Goal: Information Seeking & Learning: Learn about a topic

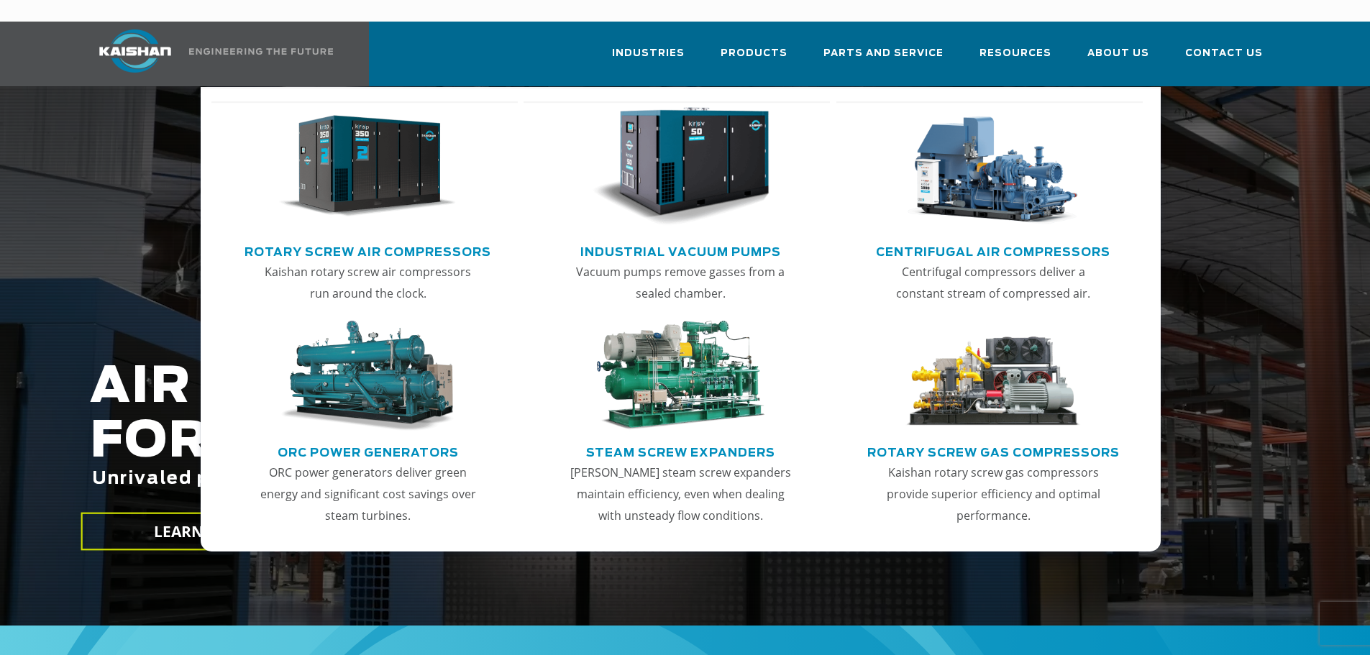
click at [361, 154] on img "Main menu" at bounding box center [367, 166] width 177 height 119
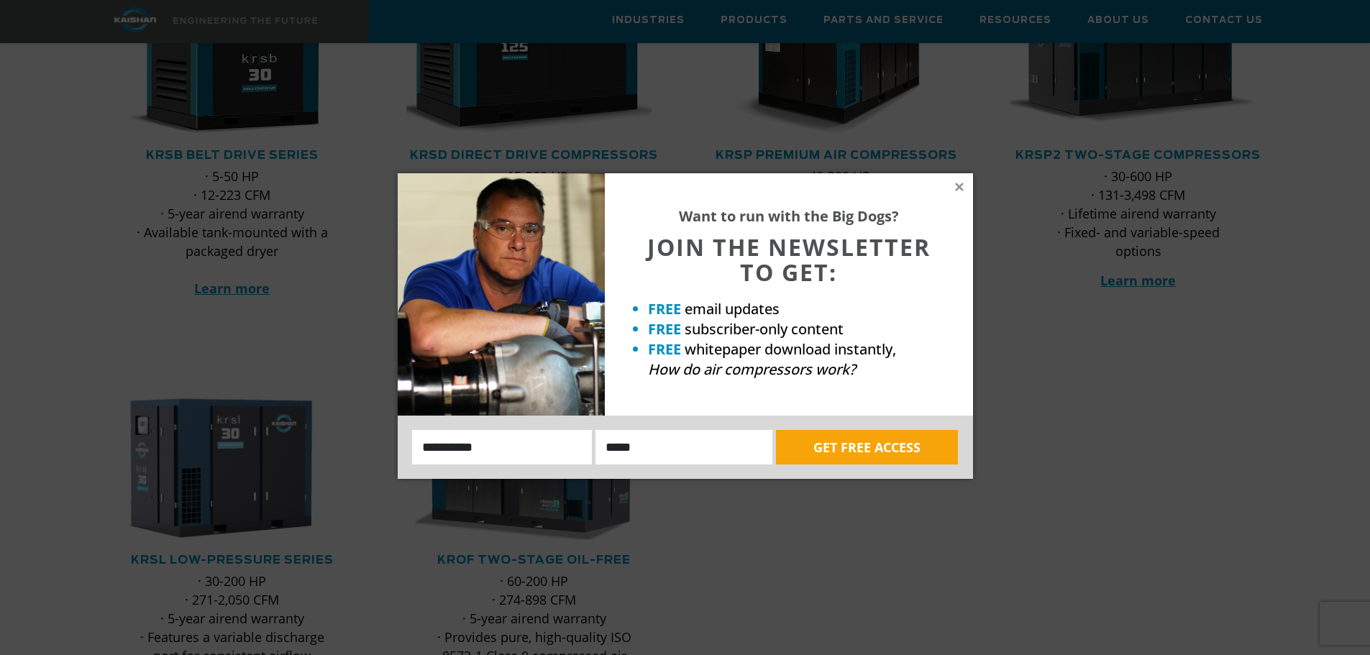
scroll to position [326, 0]
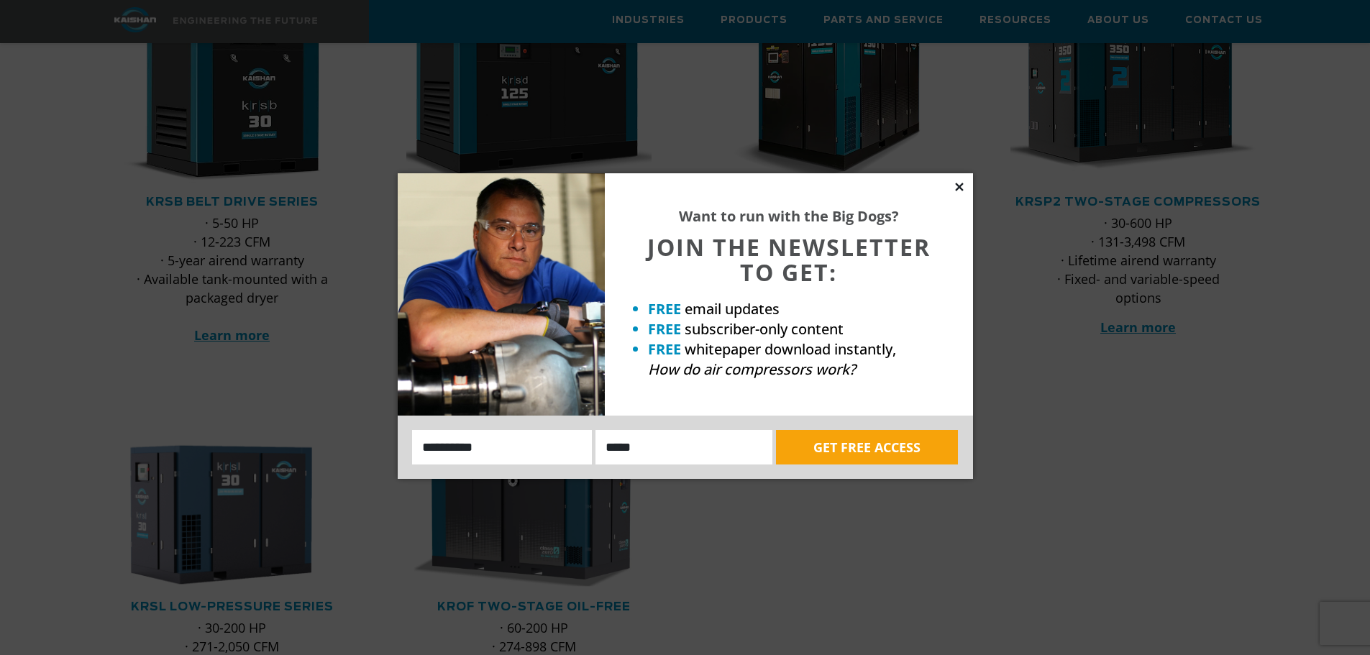
click at [962, 188] on icon at bounding box center [959, 187] width 8 height 8
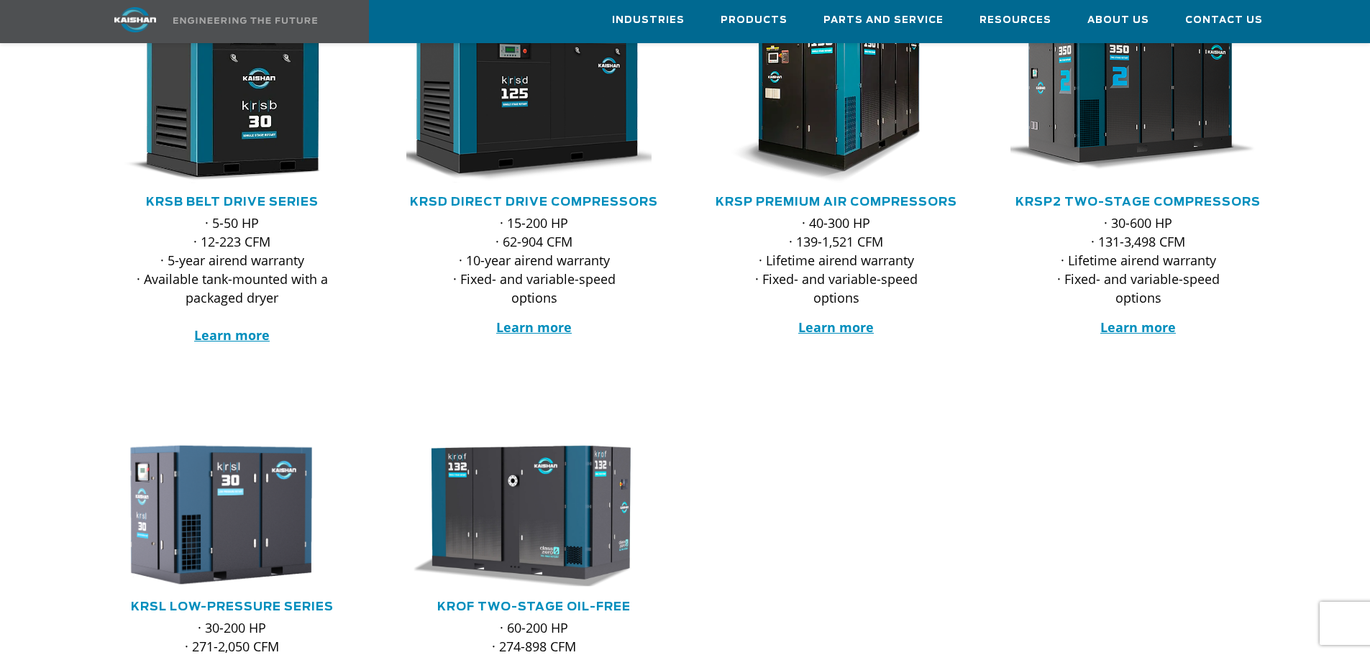
scroll to position [182, 0]
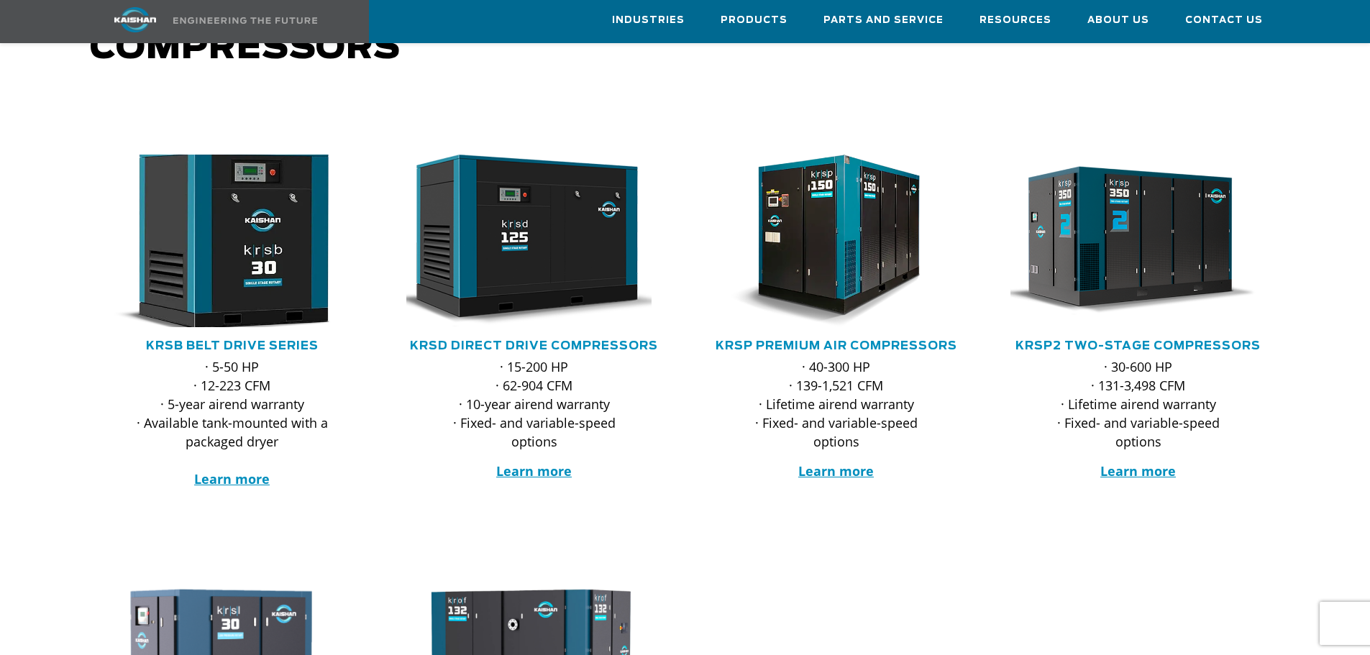
click at [227, 256] on img at bounding box center [222, 241] width 282 height 190
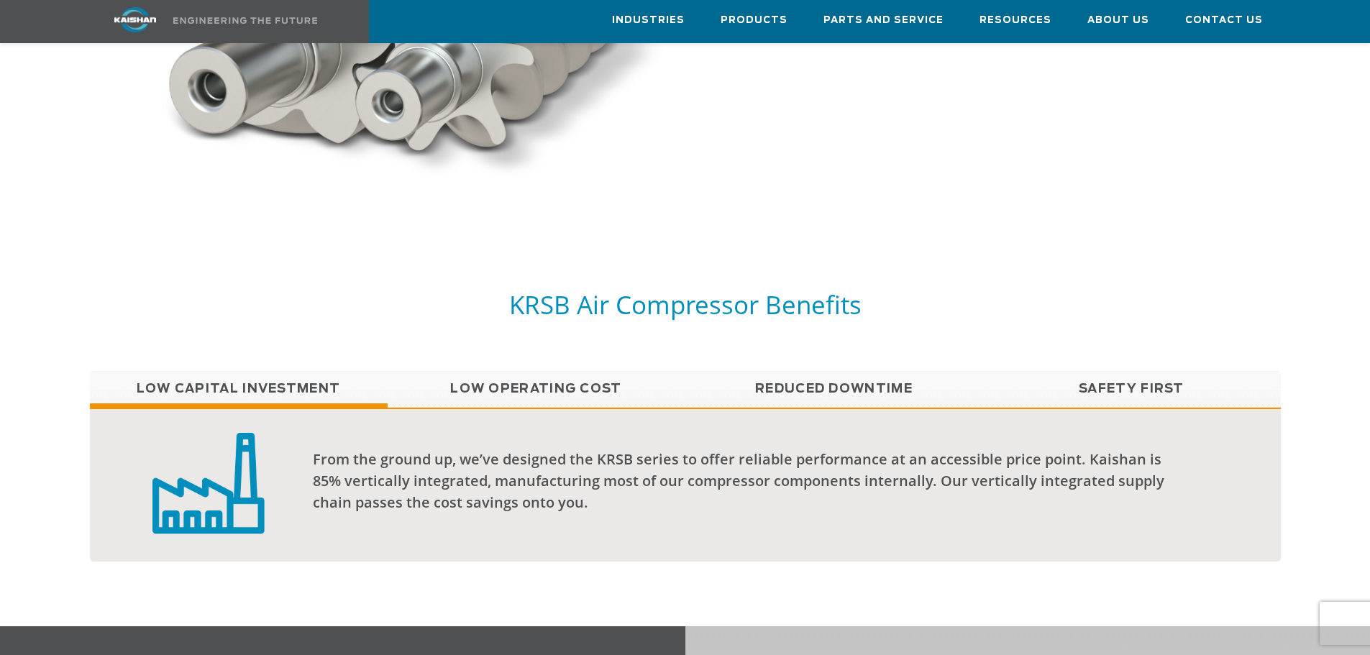
scroll to position [1151, 0]
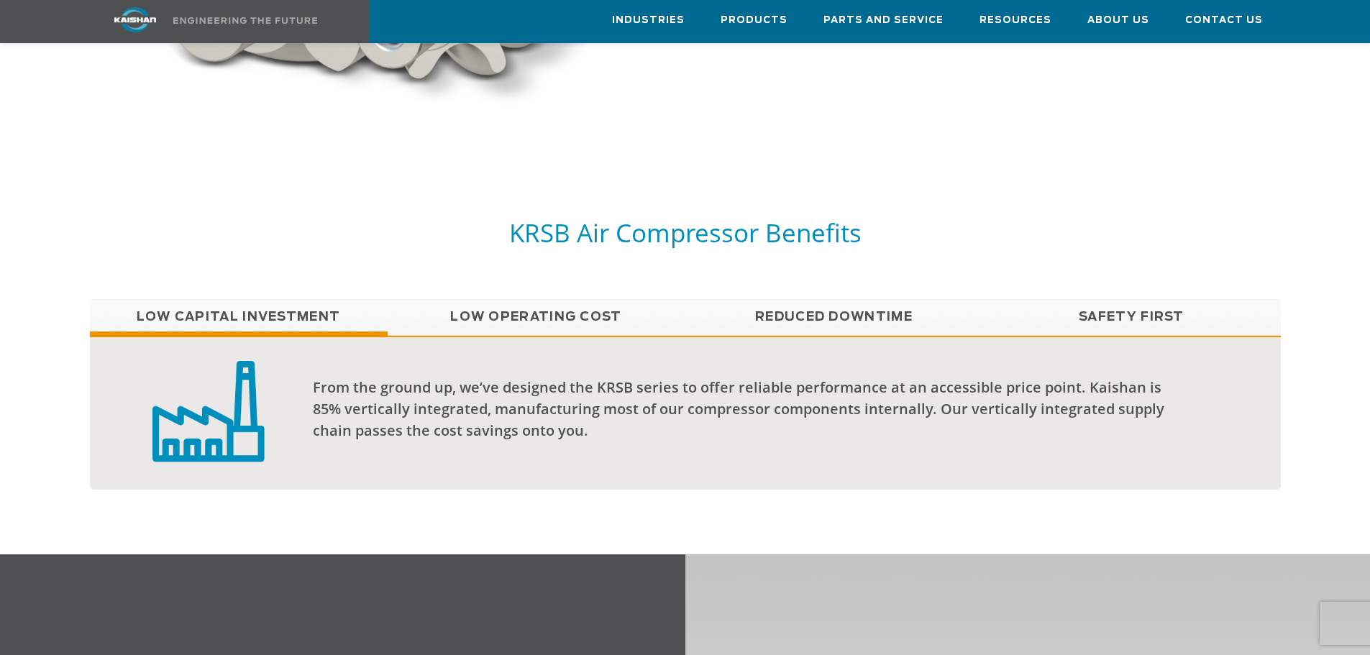
click at [514, 299] on link "Low Operating Cost" at bounding box center [537, 317] width 298 height 36
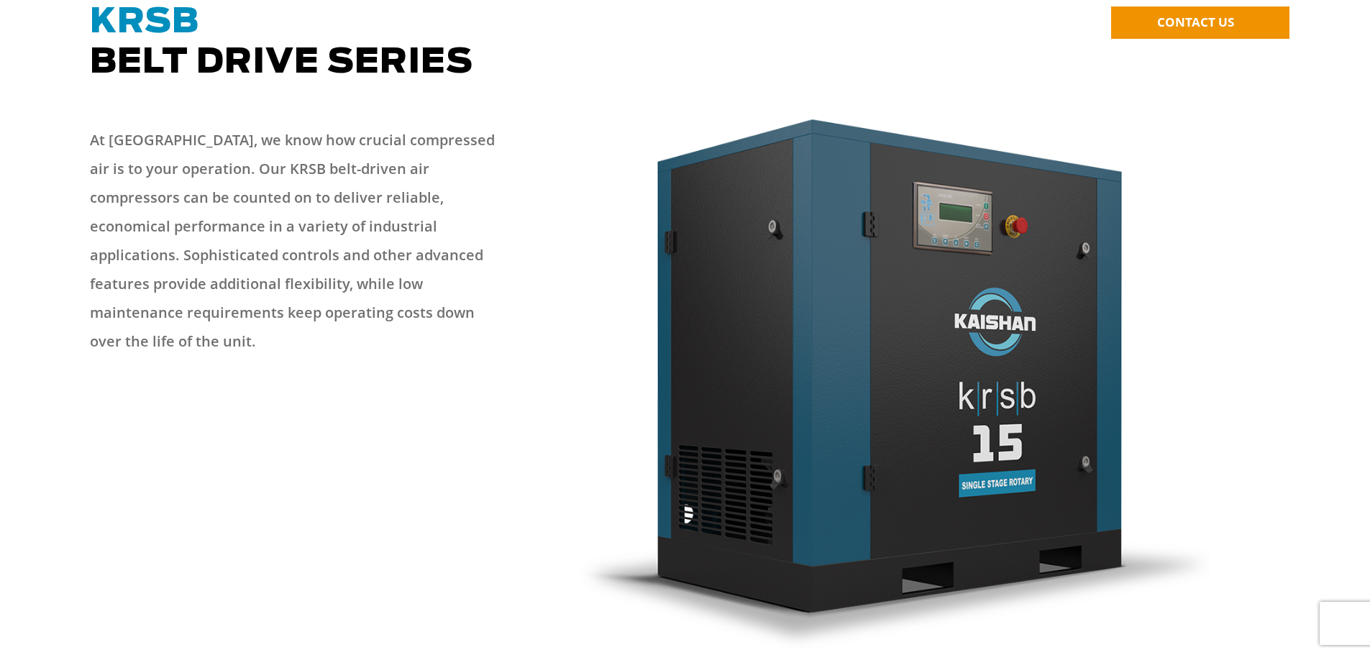
scroll to position [0, 0]
